Goal: Task Accomplishment & Management: Use online tool/utility

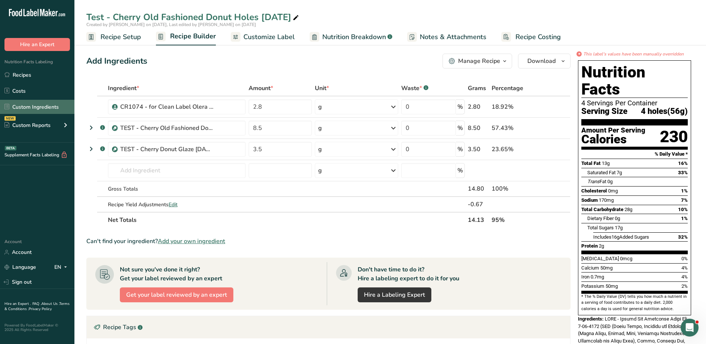
click at [44, 110] on link "Custom Ingredients" at bounding box center [37, 107] width 74 height 14
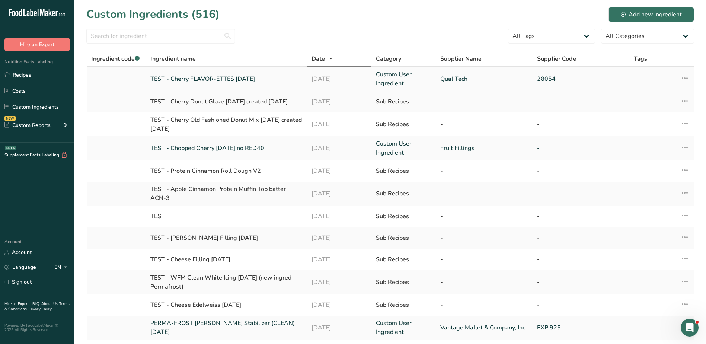
click at [229, 76] on link "TEST - Cherry FLAVOR-ETTES [DATE]" at bounding box center [226, 78] width 152 height 9
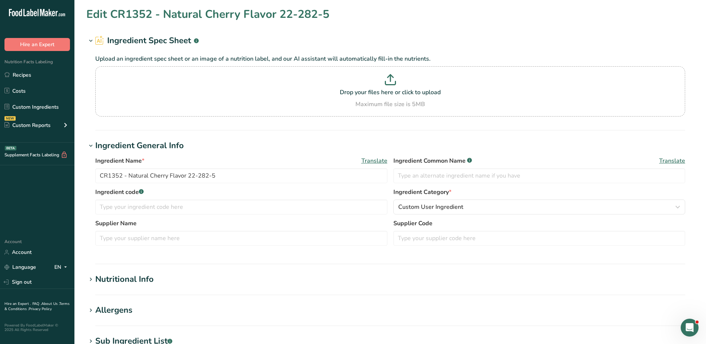
type input "TEST - Cherry FLAVOR-ETTES [DATE]"
type input "QualiTech"
type input "28054"
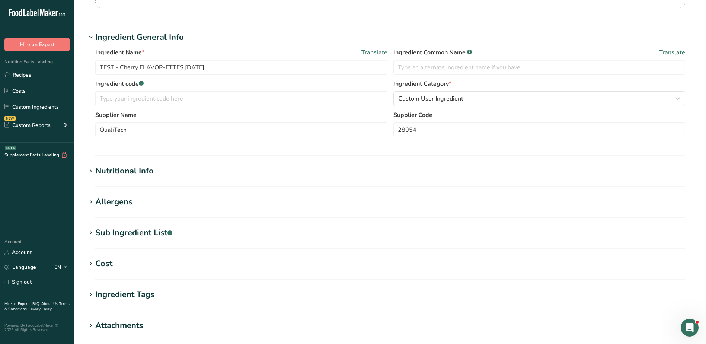
scroll to position [112, 0]
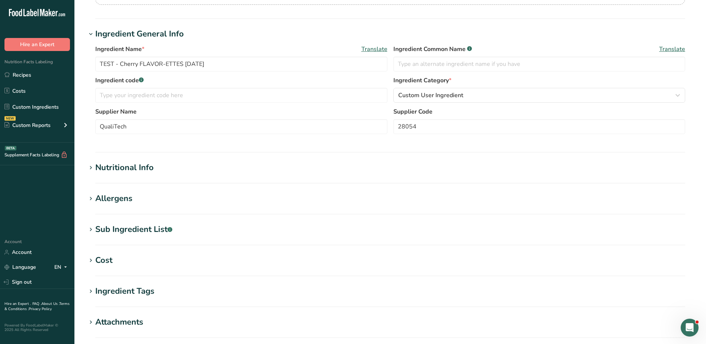
click at [119, 222] on div "Sub Ingredient List .a-a{fill:#347362;}.b-a{fill:#fff;}" at bounding box center [133, 229] width 77 height 12
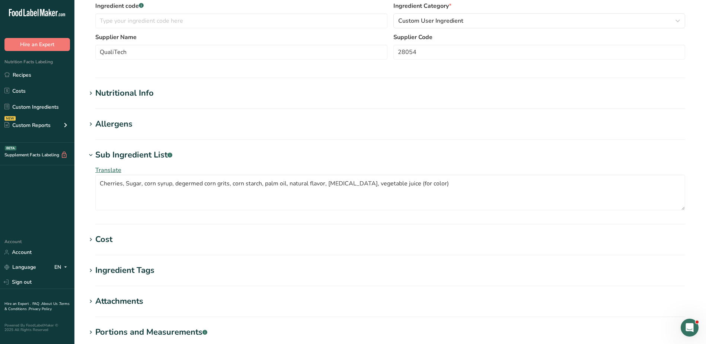
scroll to position [149, 0]
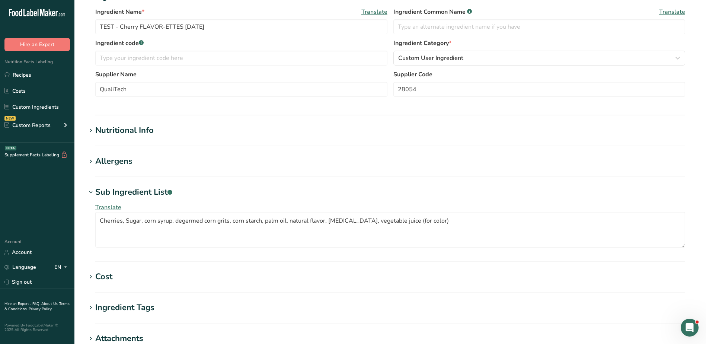
click at [109, 132] on div "Nutritional Info" at bounding box center [124, 130] width 58 height 12
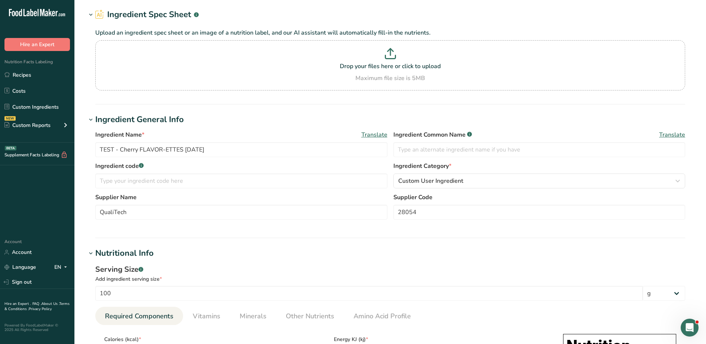
scroll to position [0, 0]
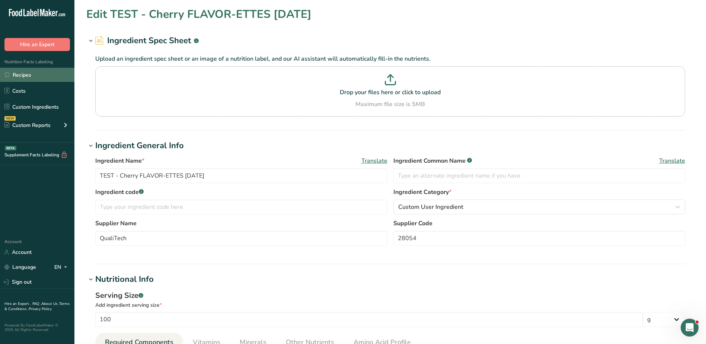
click at [39, 73] on link "Recipes" at bounding box center [37, 75] width 74 height 14
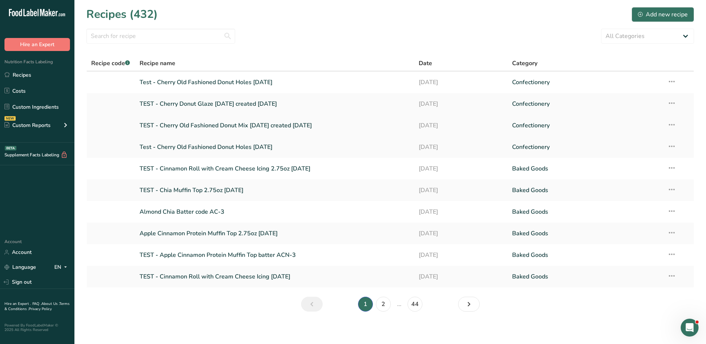
click at [241, 124] on link "TEST - Cherry Old Fashioned Donut Mix [DATE] created [DATE]" at bounding box center [275, 126] width 271 height 16
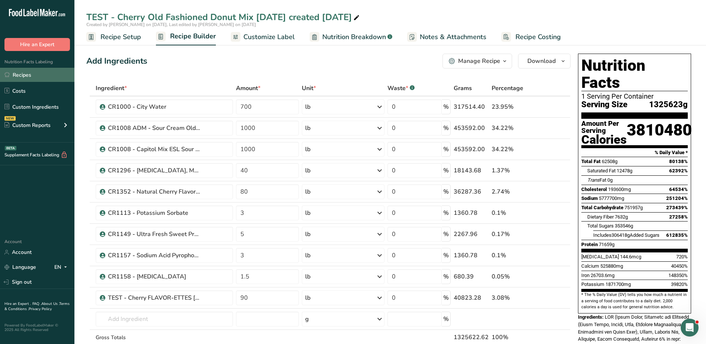
click at [22, 75] on link "Recipes" at bounding box center [37, 75] width 74 height 14
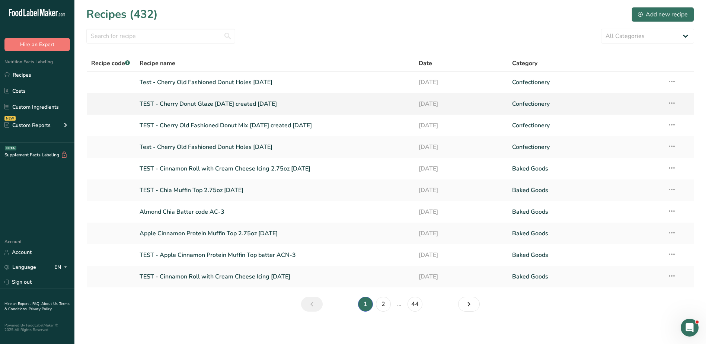
click at [240, 105] on link "TEST - Cherry Donut Glaze [DATE] created [DATE]" at bounding box center [275, 104] width 271 height 16
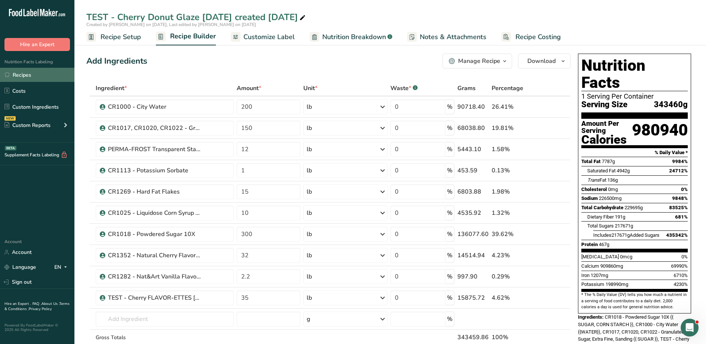
click at [40, 73] on link "Recipes" at bounding box center [37, 75] width 74 height 14
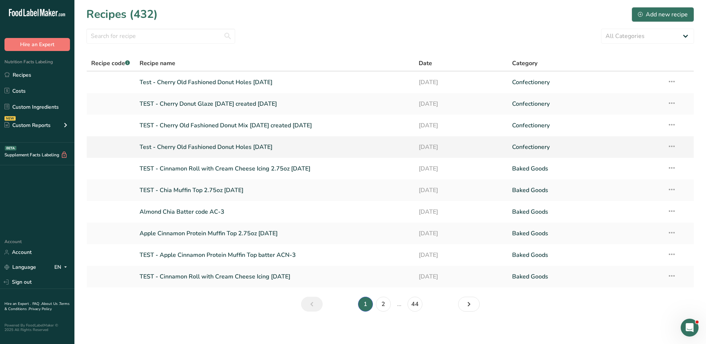
click at [245, 143] on link "Test - Cherry Old Fashioned Donut Holes [DATE]" at bounding box center [275, 147] width 271 height 16
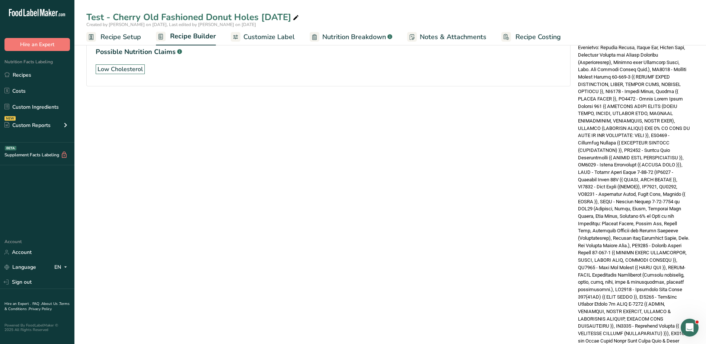
scroll to position [399, 0]
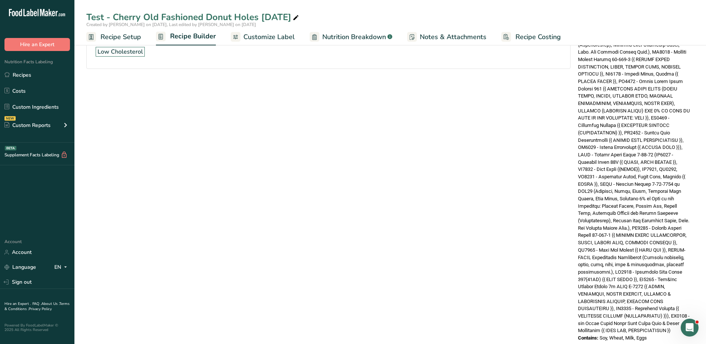
drag, startPoint x: 607, startPoint y: 153, endPoint x: 667, endPoint y: 342, distance: 198.6
click at [366, 222] on section "Add Ingredients Manage Recipe Delete Recipe Duplicate Recipe Scale Recipe Save …" at bounding box center [390, 0] width 632 height 721
copy div "TEST - Cherry Old Fashioned Donut Mix [DATE] (ADM (Wheat Flour, Bleached and En…"
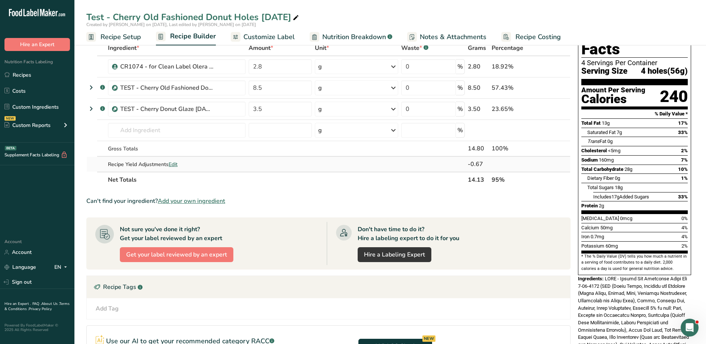
scroll to position [0, 0]
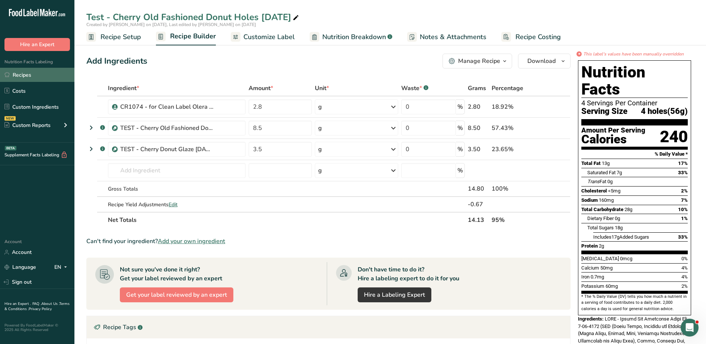
click at [32, 74] on link "Recipes" at bounding box center [37, 75] width 74 height 14
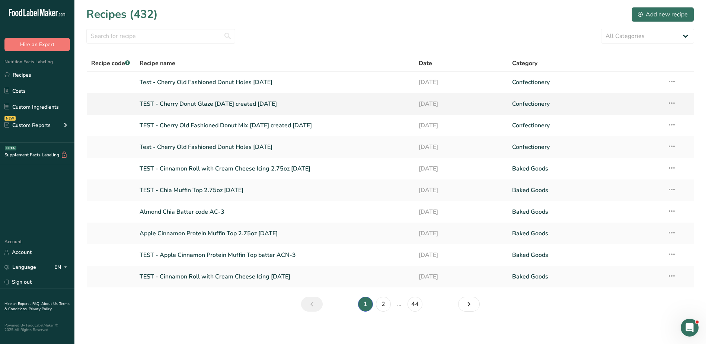
click at [238, 105] on link "TEST - Cherry Donut Glaze [DATE] created [DATE]" at bounding box center [275, 104] width 271 height 16
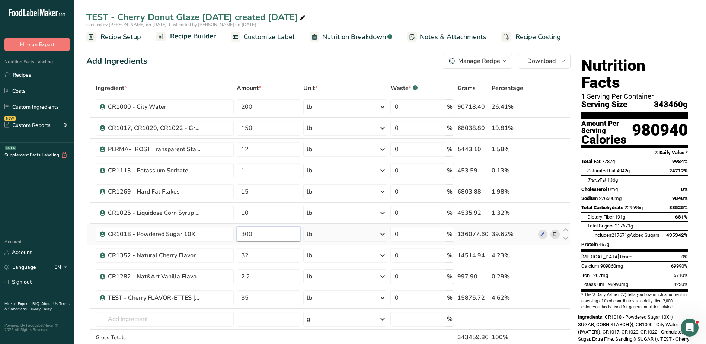
click at [257, 222] on input "300" at bounding box center [269, 234] width 64 height 15
type input "3"
type input "600"
click at [28, 72] on link "Recipes" at bounding box center [37, 75] width 74 height 14
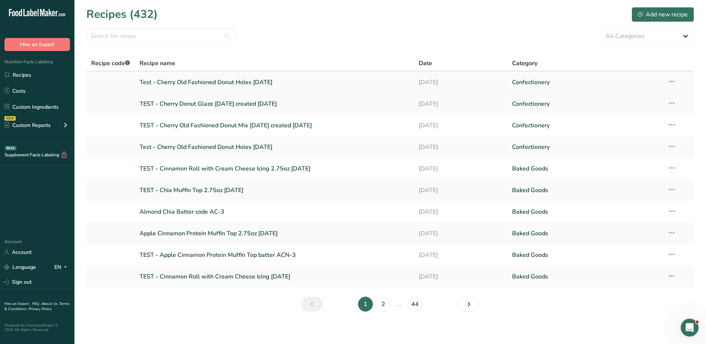
click at [242, 81] on link "Test - Cherry Old Fashioned Donut Holes [DATE]" at bounding box center [275, 82] width 271 height 16
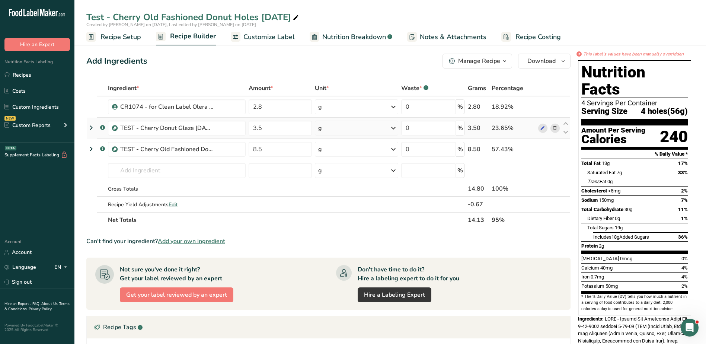
click at [366, 129] on span at bounding box center [555, 128] width 9 height 9
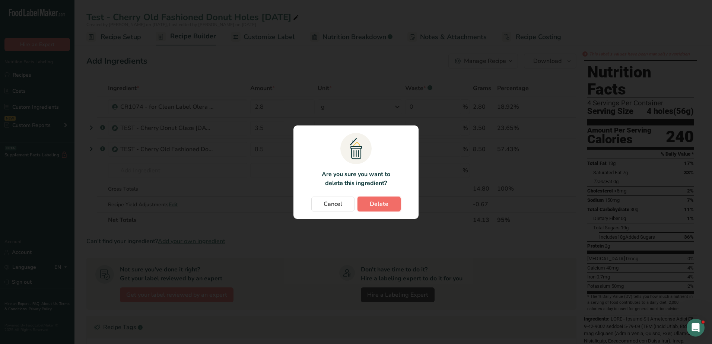
click at [366, 207] on span "Delete" at bounding box center [379, 204] width 19 height 9
type input "8.5"
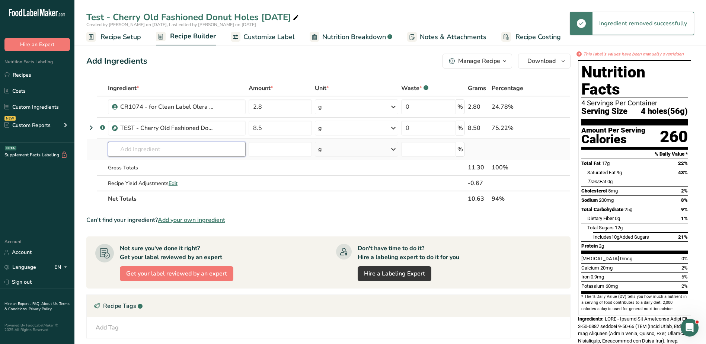
click at [138, 150] on input "text" at bounding box center [177, 149] width 138 height 15
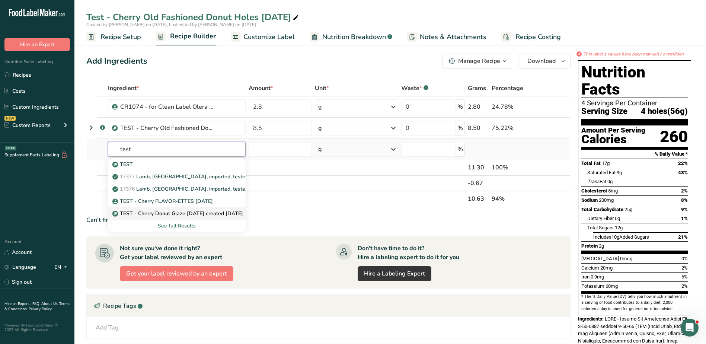
type input "test"
click at [152, 212] on p "TEST - Cherry Donut Glaze [DATE] created [DATE]" at bounding box center [178, 214] width 129 height 8
type input "TEST - Cherry Donut Glaze [DATE] created [DATE]"
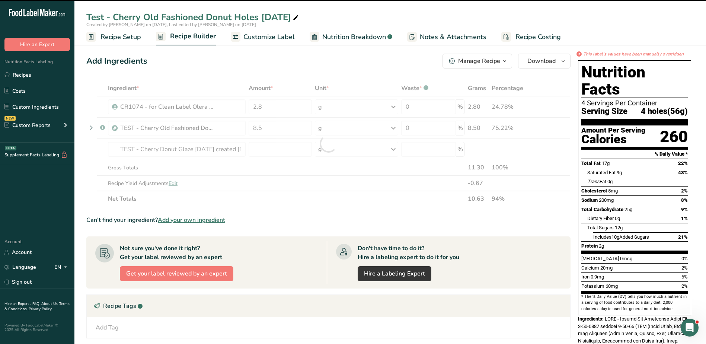
type input "0"
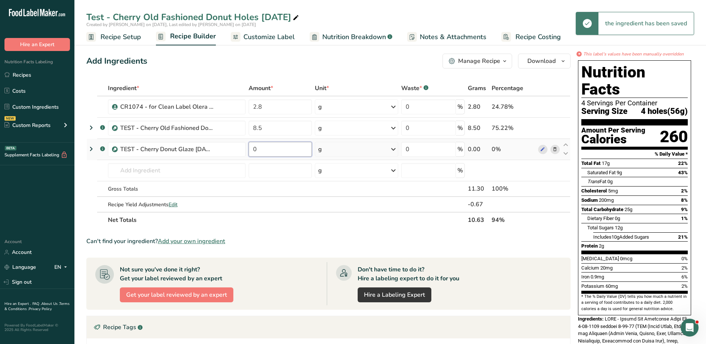
drag, startPoint x: 268, startPoint y: 148, endPoint x: 249, endPoint y: 148, distance: 18.6
click at [249, 148] on input "0" at bounding box center [280, 149] width 63 height 15
type input "3.5"
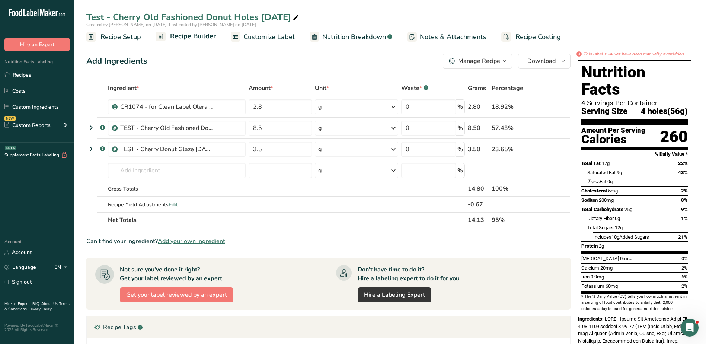
click at [366, 222] on div "Can't find your ingredient? Add your own ingredient" at bounding box center [328, 241] width 484 height 9
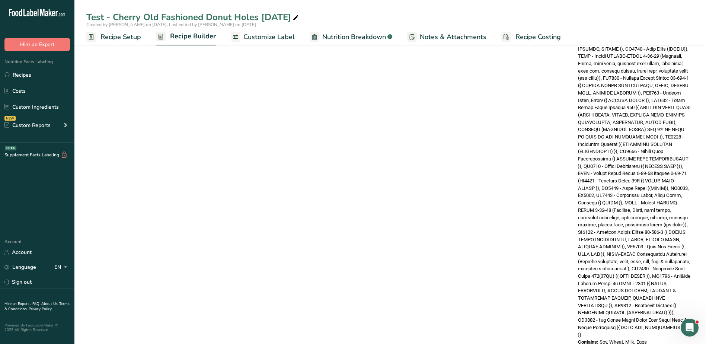
scroll to position [443, 0]
drag, startPoint x: 606, startPoint y: 153, endPoint x: 676, endPoint y: 344, distance: 203.2
copy div "TEST - Cherry Old Fashioned Donut Mix [DATE] created [DATE] (ADM (Wheat Flour, …"
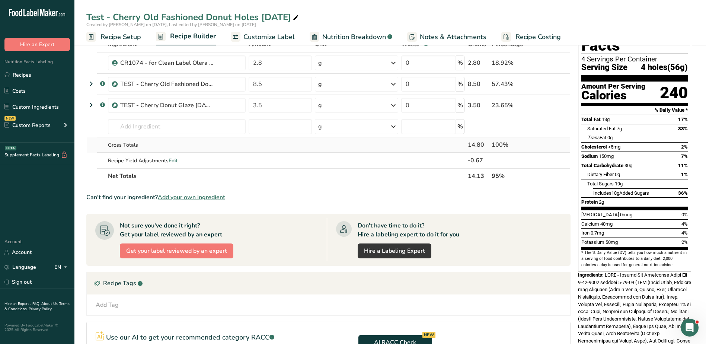
scroll to position [0, 0]
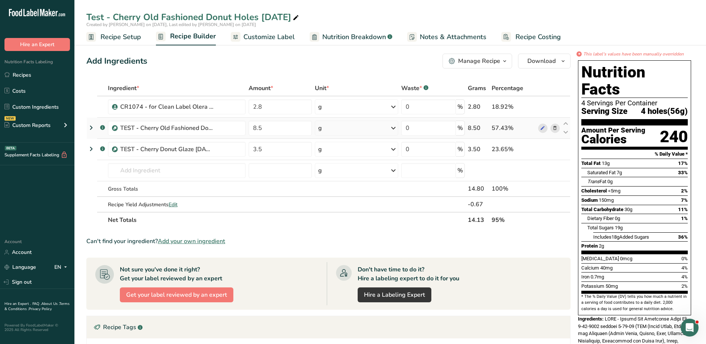
click at [90, 127] on icon at bounding box center [91, 127] width 9 height 13
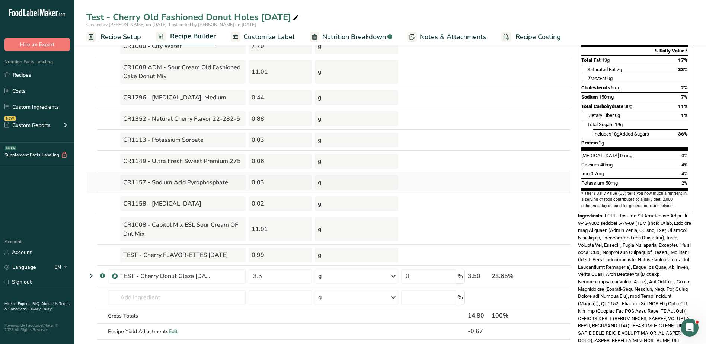
scroll to position [112, 0]
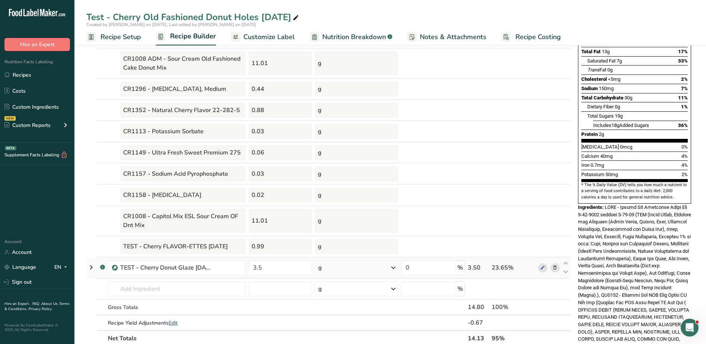
click at [89, 222] on icon at bounding box center [91, 267] width 9 height 13
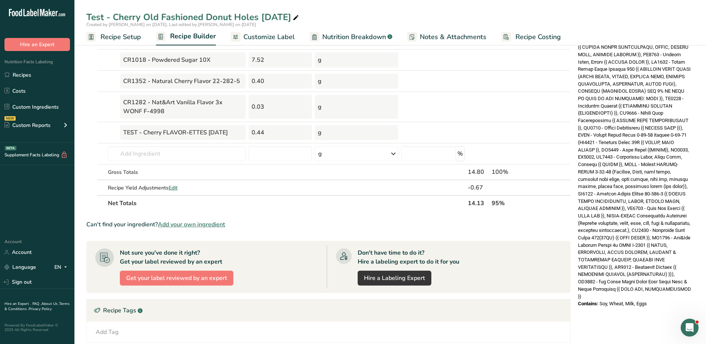
scroll to position [484, 0]
